Goal: Task Accomplishment & Management: Complete application form

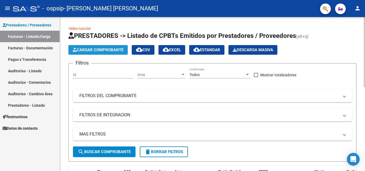
click at [96, 52] on span "Cargar Comprobante" at bounding box center [98, 50] width 51 height 5
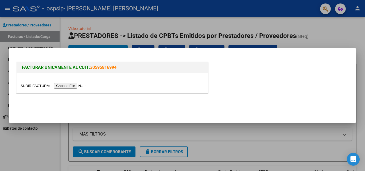
click at [73, 88] on input "file" at bounding box center [55, 86] width 68 height 6
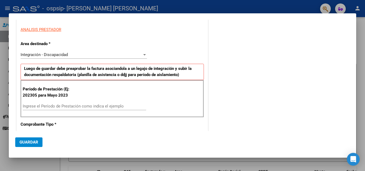
scroll to position [80, 0]
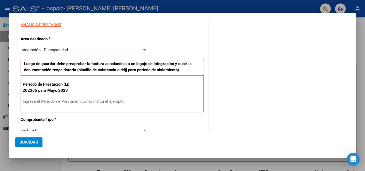
click at [103, 102] on input "Ingrese el Período de Prestación como indica el ejemplo" at bounding box center [84, 101] width 123 height 5
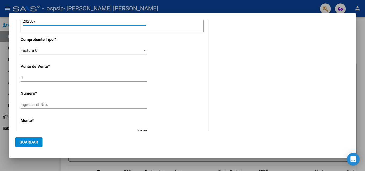
scroll to position [187, 0]
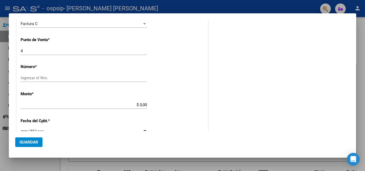
type input "202507"
click at [48, 77] on input "Ingresar el Nro." at bounding box center [84, 78] width 126 height 5
type input "00001603"
click at [21, 51] on input "4" at bounding box center [84, 51] width 126 height 5
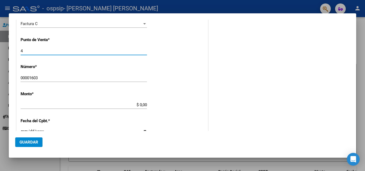
type input "$ 834.310,40"
type input "[DATE]"
type input "75317463967743"
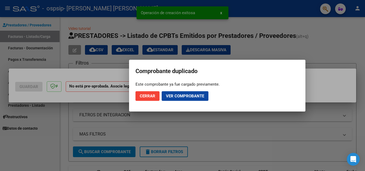
scroll to position [0, 0]
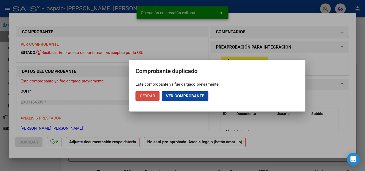
click at [142, 99] on button "Cerrar" at bounding box center [147, 96] width 24 height 10
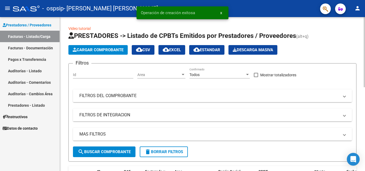
click at [95, 52] on span "Cargar Comprobante" at bounding box center [98, 50] width 51 height 5
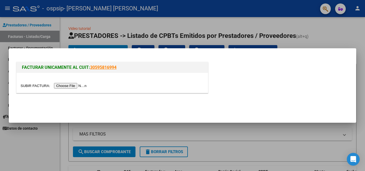
click at [24, 153] on div at bounding box center [182, 85] width 365 height 171
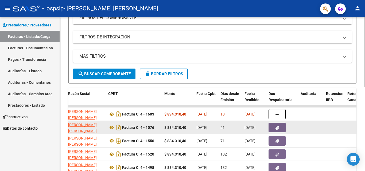
scroll to position [78, 0]
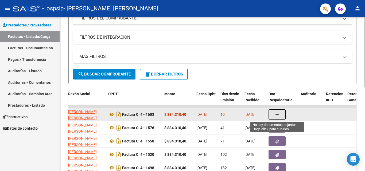
click at [272, 115] on button "button" at bounding box center [276, 115] width 17 height 10
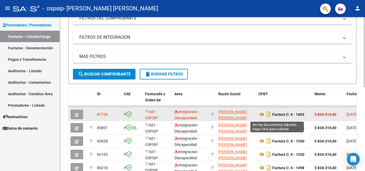
click at [77, 117] on icon "button" at bounding box center [77, 115] width 4 height 4
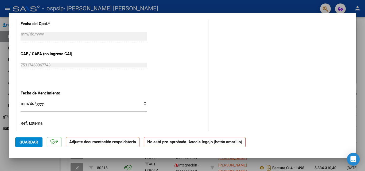
scroll to position [294, 0]
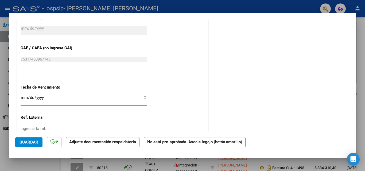
drag, startPoint x: 143, startPoint y: 97, endPoint x: 132, endPoint y: 102, distance: 12.0
click at [143, 97] on input "Ingresar la fecha" at bounding box center [84, 100] width 126 height 9
type input "[DATE]"
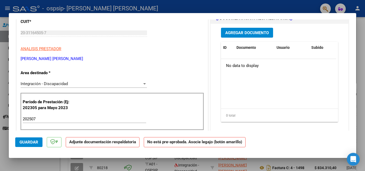
scroll to position [66, 0]
click at [34, 143] on span "Guardar" at bounding box center [29, 142] width 19 height 5
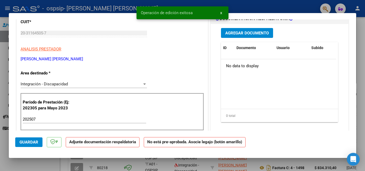
click at [253, 31] on span "Agregar Documento" at bounding box center [247, 33] width 44 height 5
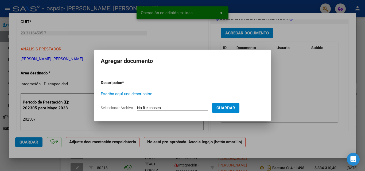
click at [272, 99] on div at bounding box center [182, 85] width 365 height 171
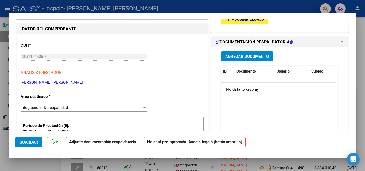
scroll to position [13, 0]
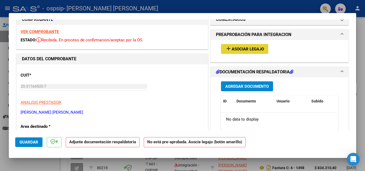
click at [235, 51] on span "Asociar Legajo" at bounding box center [248, 49] width 32 height 5
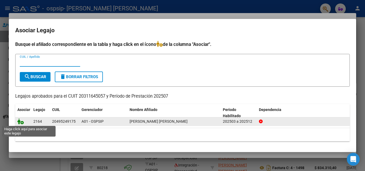
click at [20, 122] on icon at bounding box center [20, 122] width 6 height 6
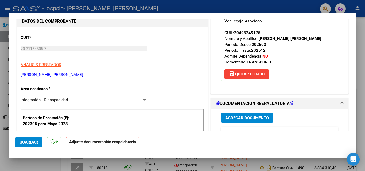
scroll to position [119, 0]
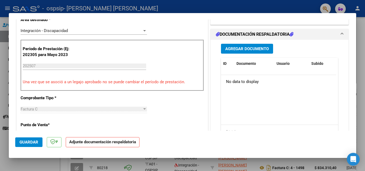
click at [235, 49] on span "Agregar Documento" at bounding box center [247, 48] width 44 height 5
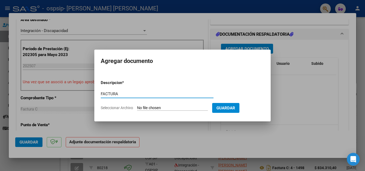
type input "FACTURA"
click at [143, 107] on input "Seleccionar Archivo" at bounding box center [172, 108] width 71 height 5
type input "C:\fakepath\FACTURA [PERSON_NAME].pdf"
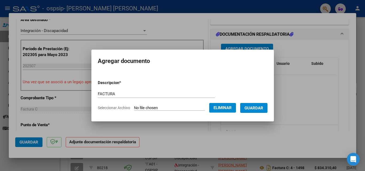
click at [254, 109] on span "Guardar" at bounding box center [253, 108] width 19 height 5
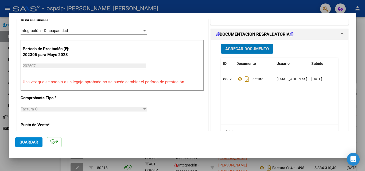
click at [230, 52] on button "Agregar Documento" at bounding box center [247, 49] width 52 height 10
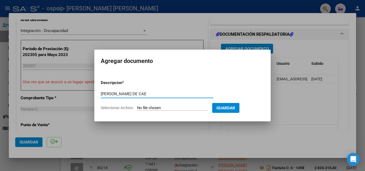
type input "[PERSON_NAME] DE CAE"
click at [161, 108] on input "Seleccionar Archivo" at bounding box center [172, 108] width 71 height 5
type input "C:\fakepath\[PERSON_NAME] DE CAE [PERSON_NAME].pdf"
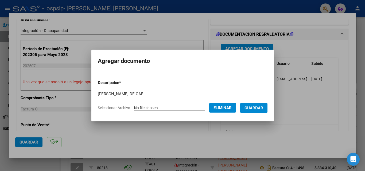
click at [262, 108] on span "Guardar" at bounding box center [253, 108] width 19 height 5
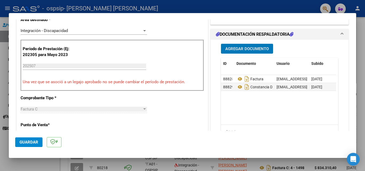
click at [246, 50] on span "Agregar Documento" at bounding box center [247, 48] width 44 height 5
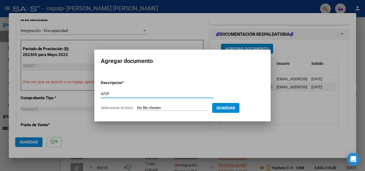
type input "AFIP"
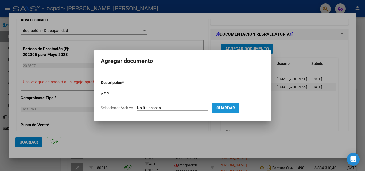
click at [231, 109] on span "Guardar" at bounding box center [225, 108] width 19 height 5
click at [151, 106] on input "Seleccionar Archivo" at bounding box center [172, 108] width 71 height 5
type input "C:\fakepath\[PERSON_NAME] DE AFIP.pdf"
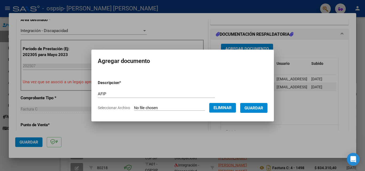
click at [262, 108] on span "Guardar" at bounding box center [253, 108] width 19 height 5
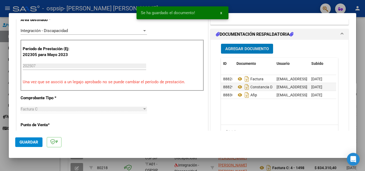
click at [235, 50] on span "Agregar Documento" at bounding box center [247, 48] width 44 height 5
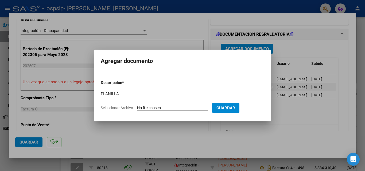
type input "PLANILLA"
click at [144, 105] on form "Descripcion * PLANILLA Escriba aquí una descripcion Seleccionar Archivo Guardar" at bounding box center [183, 95] width 164 height 39
click at [151, 107] on input "Seleccionar Archivo" at bounding box center [172, 108] width 71 height 5
type input "C:\fakepath\PLANILLA [PERSON_NAME].pdf"
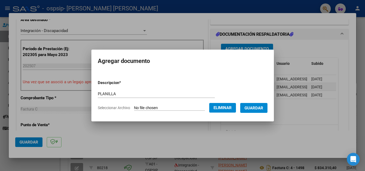
click at [259, 111] on button "Guardar" at bounding box center [253, 108] width 27 height 10
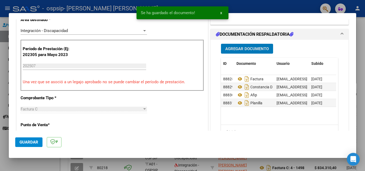
click at [238, 49] on span "Agregar Documento" at bounding box center [247, 48] width 44 height 5
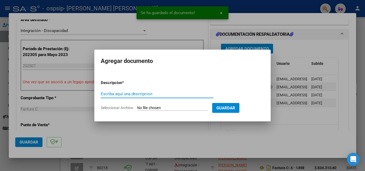
type input "J"
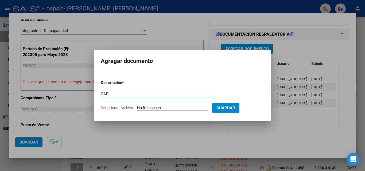
type input "CAR"
click at [153, 106] on input "Seleccionar Archivo" at bounding box center [172, 108] width 71 height 5
click at [155, 107] on input "Seleccionar Archivo" at bounding box center [172, 108] width 71 height 5
type input "C:\fakepath\[PERSON_NAME].pdf"
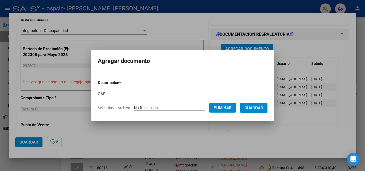
click at [267, 109] on button "Guardar" at bounding box center [253, 108] width 27 height 10
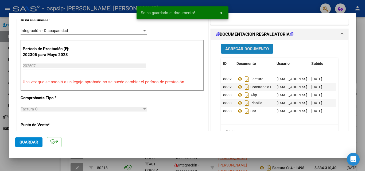
click at [233, 51] on span "Agregar Documento" at bounding box center [247, 48] width 44 height 5
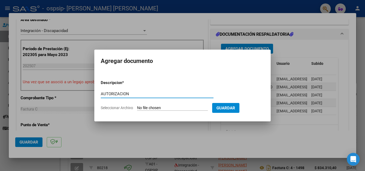
type input "AUTORIZACION"
click at [153, 108] on input "Seleccionar Archivo" at bounding box center [172, 108] width 71 height 5
type input "C:\fakepath\AUTORIZACION [PERSON_NAME].pdf"
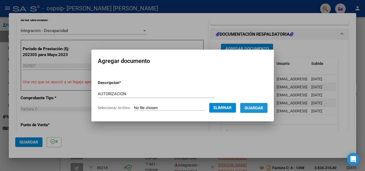
click at [261, 110] on span "Guardar" at bounding box center [253, 108] width 19 height 5
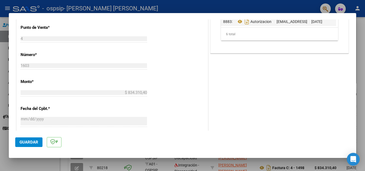
scroll to position [253, 0]
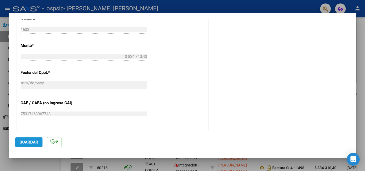
click at [25, 142] on span "Guardar" at bounding box center [29, 142] width 19 height 5
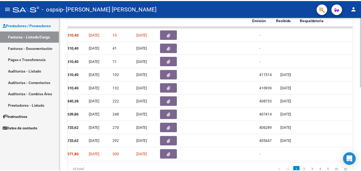
scroll to position [0, 0]
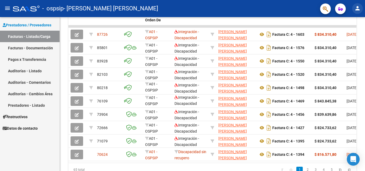
click at [272, 8] on mat-icon "person" at bounding box center [357, 8] width 6 height 6
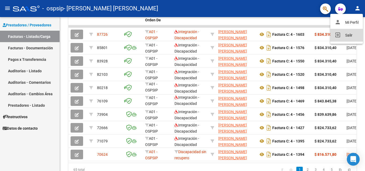
click at [272, 35] on button "exit_to_app Salir" at bounding box center [346, 35] width 33 height 13
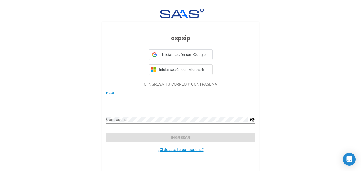
type input "[EMAIL_ADDRESS][DOMAIN_NAME]"
